Goal: Entertainment & Leisure: Consume media (video, audio)

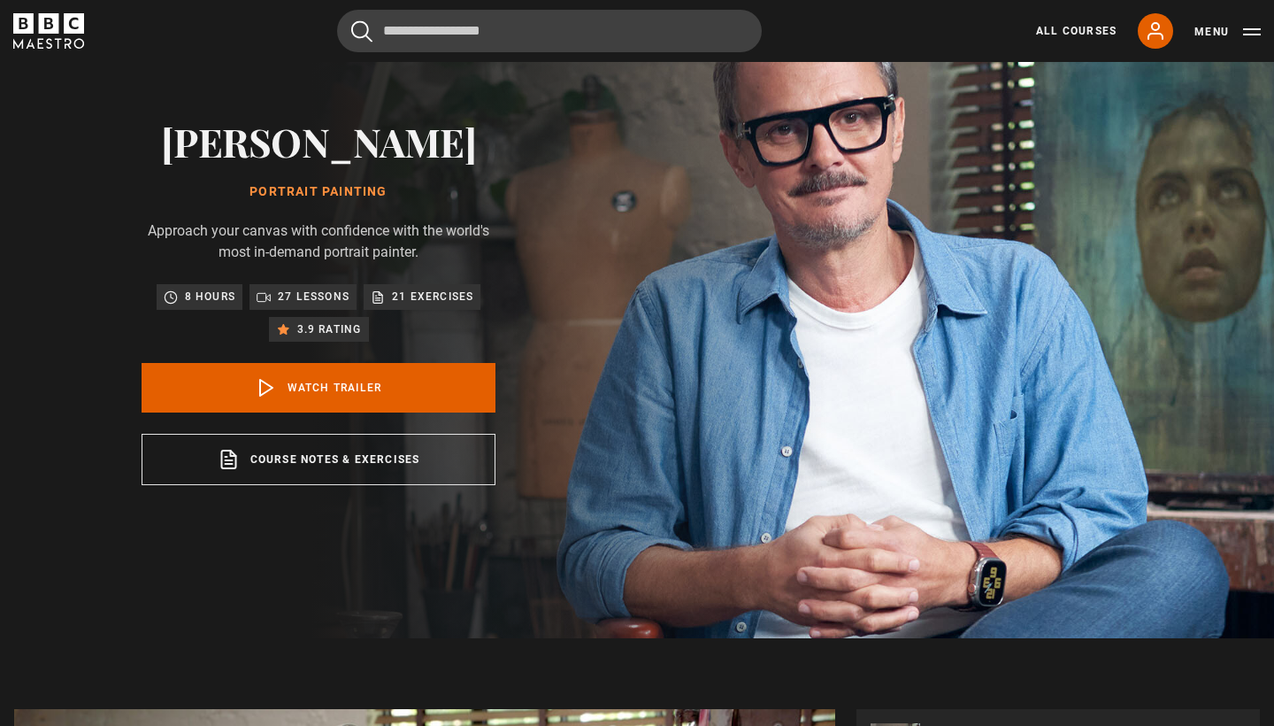
scroll to position [96, 0]
click at [310, 388] on link "Watch Trailer" at bounding box center [319, 388] width 354 height 50
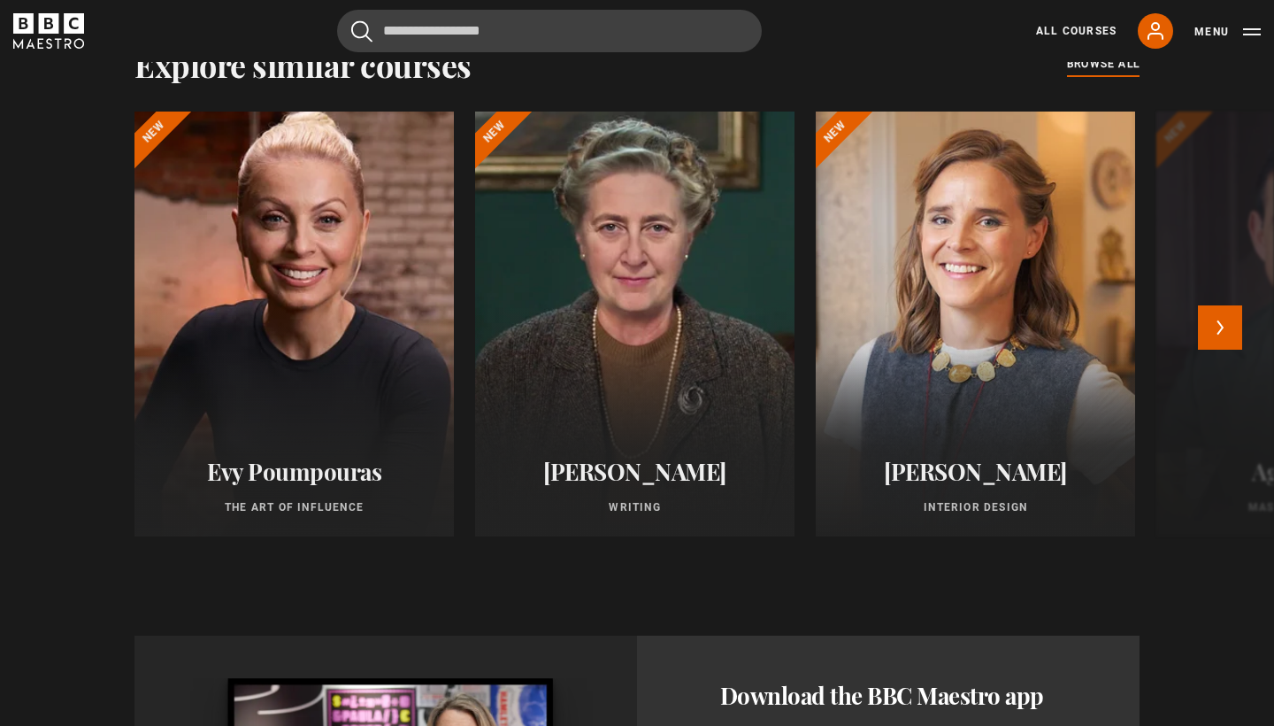
scroll to position [1442, 0]
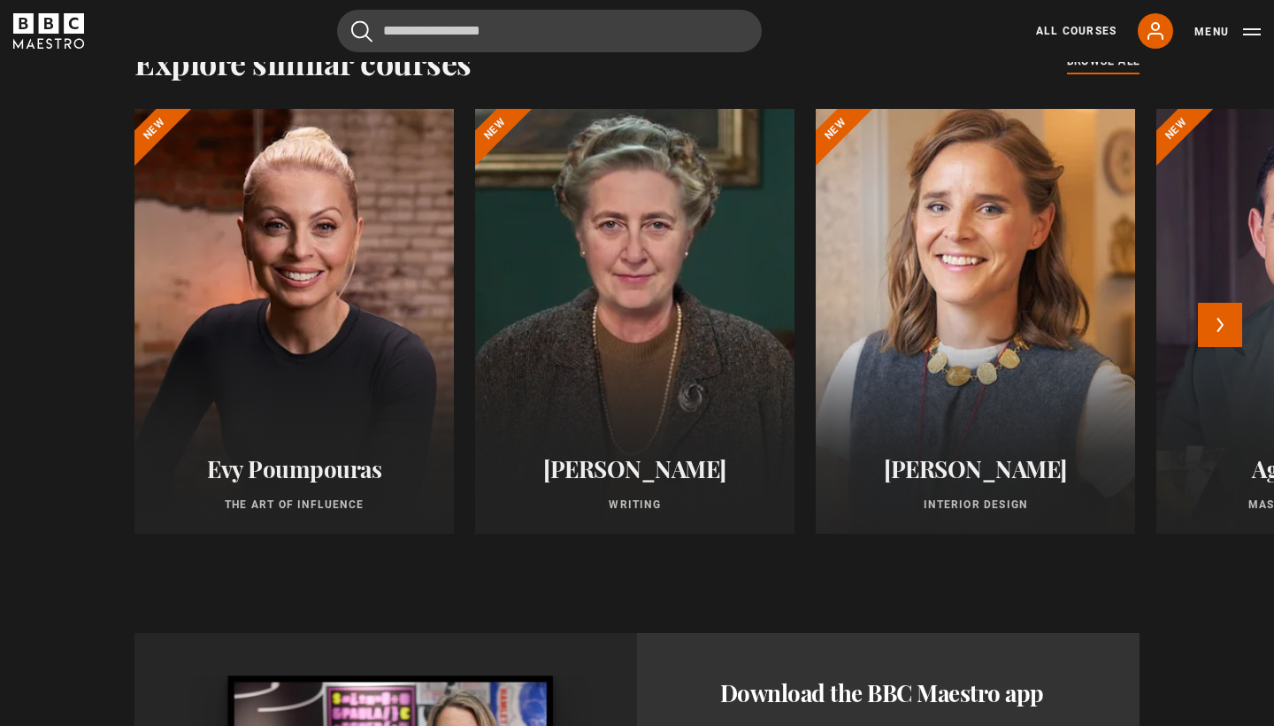
click at [965, 249] on div at bounding box center [975, 321] width 351 height 467
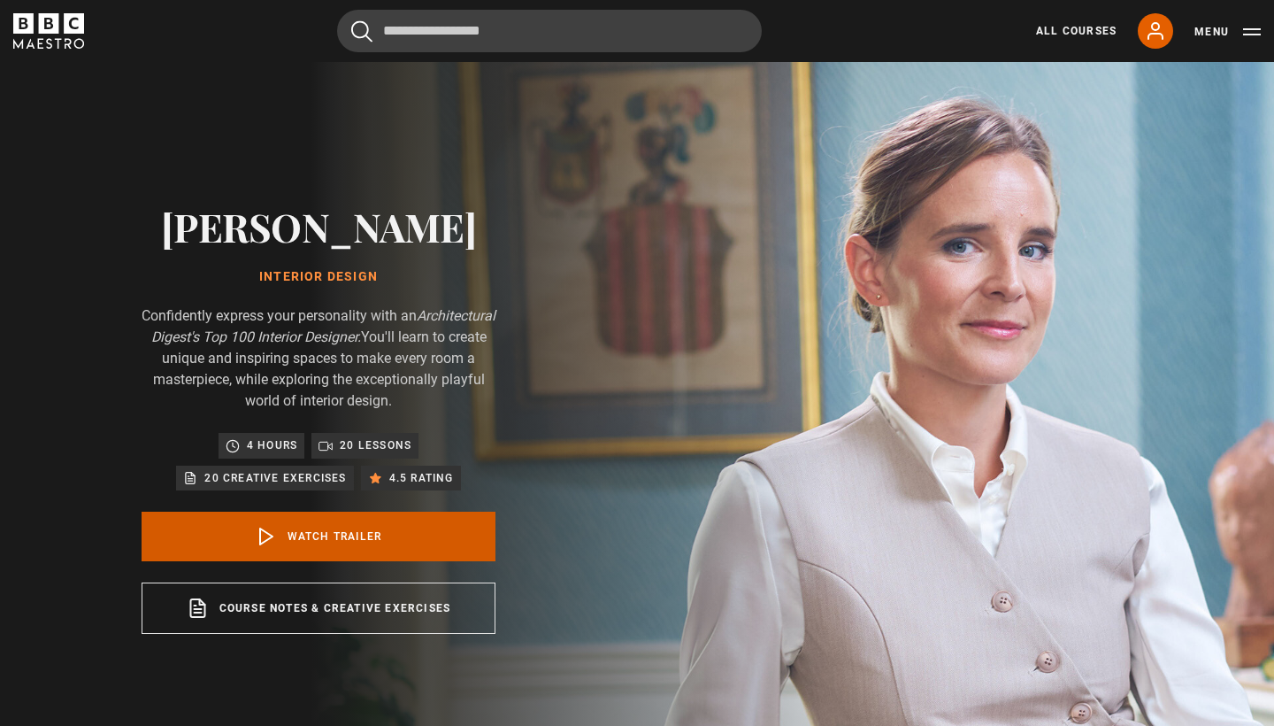
click at [379, 527] on link "Watch Trailer" at bounding box center [319, 536] width 354 height 50
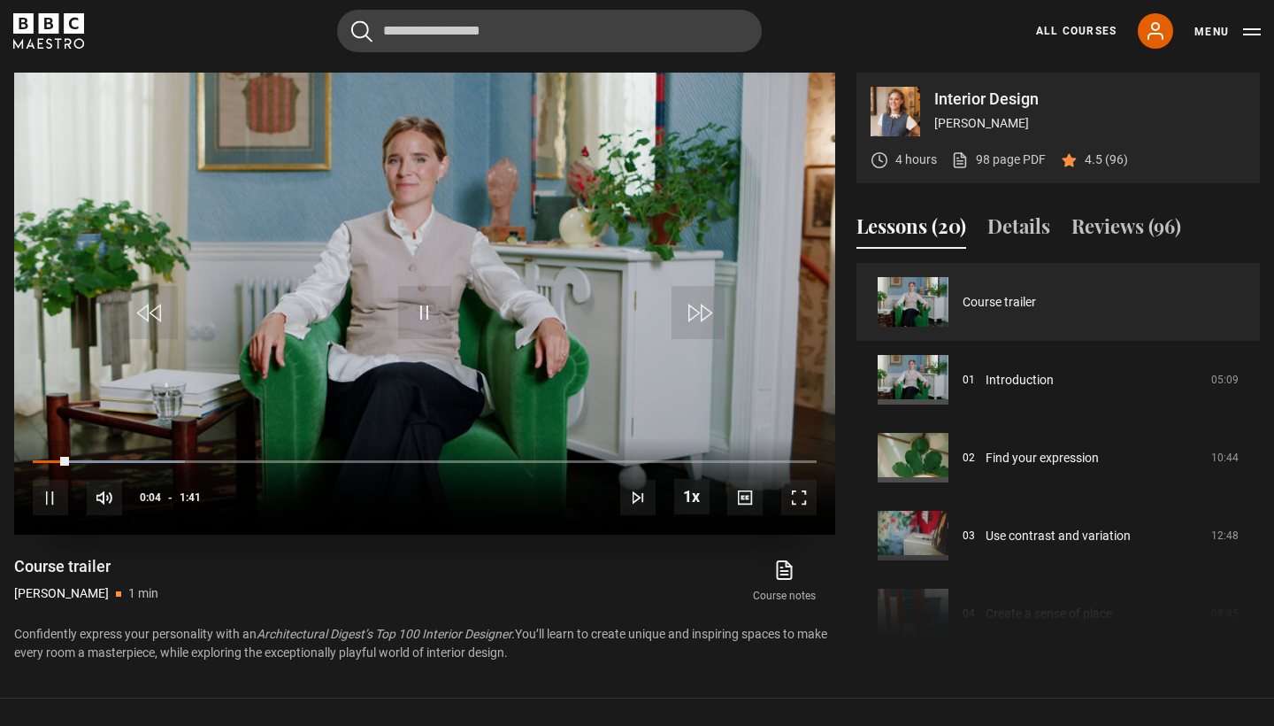
click at [797, 489] on span "Video Player" at bounding box center [798, 497] width 35 height 35
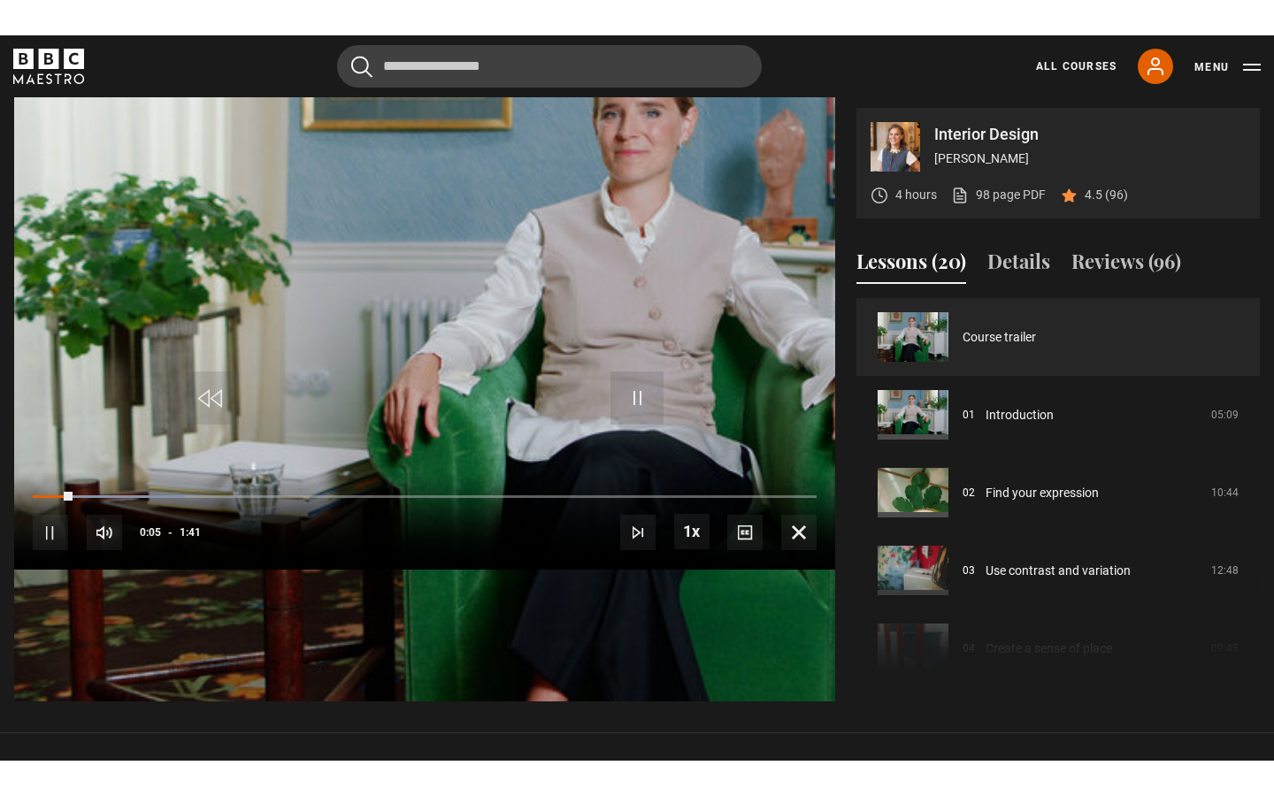
scroll to position [0, 0]
